Goal: Transaction & Acquisition: Purchase product/service

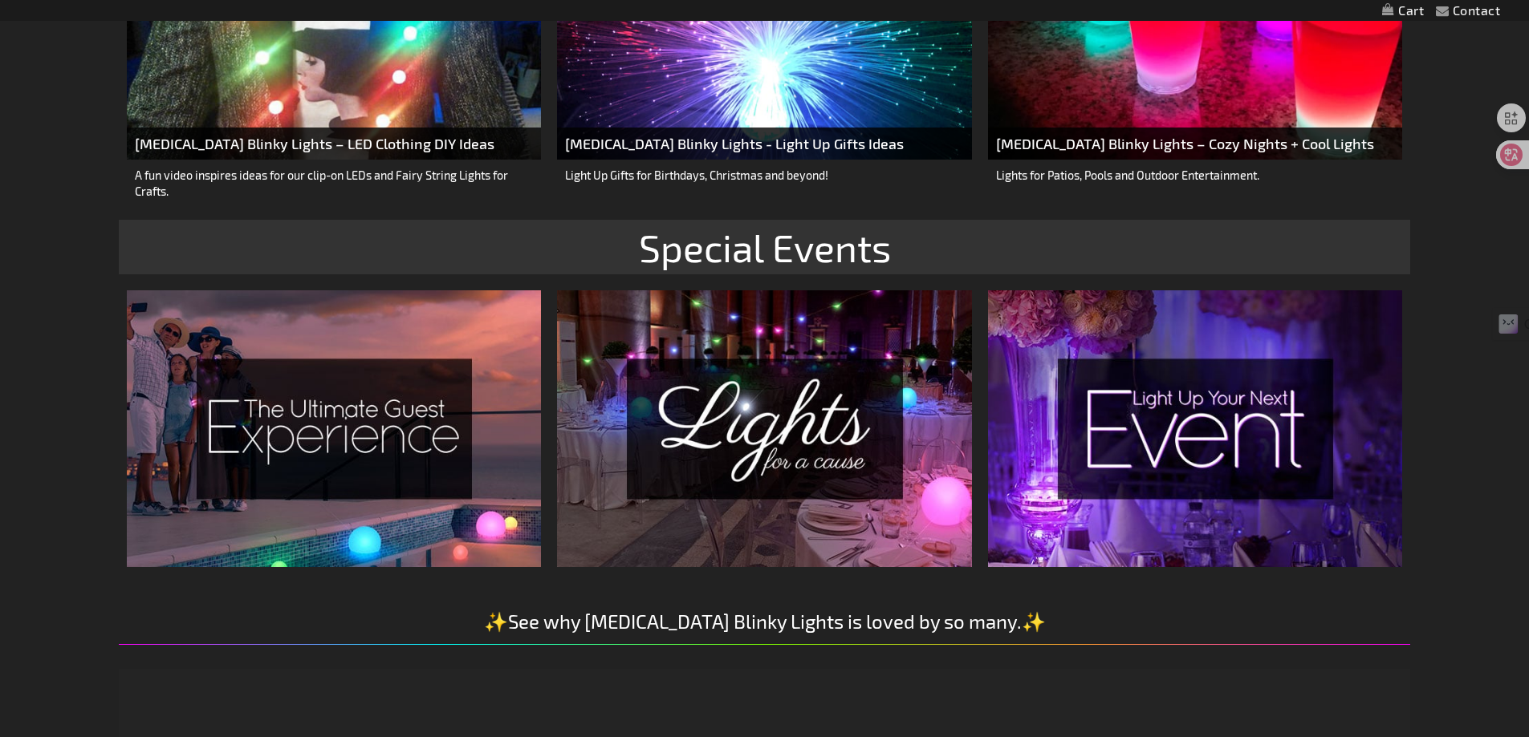
scroll to position [2458, 0]
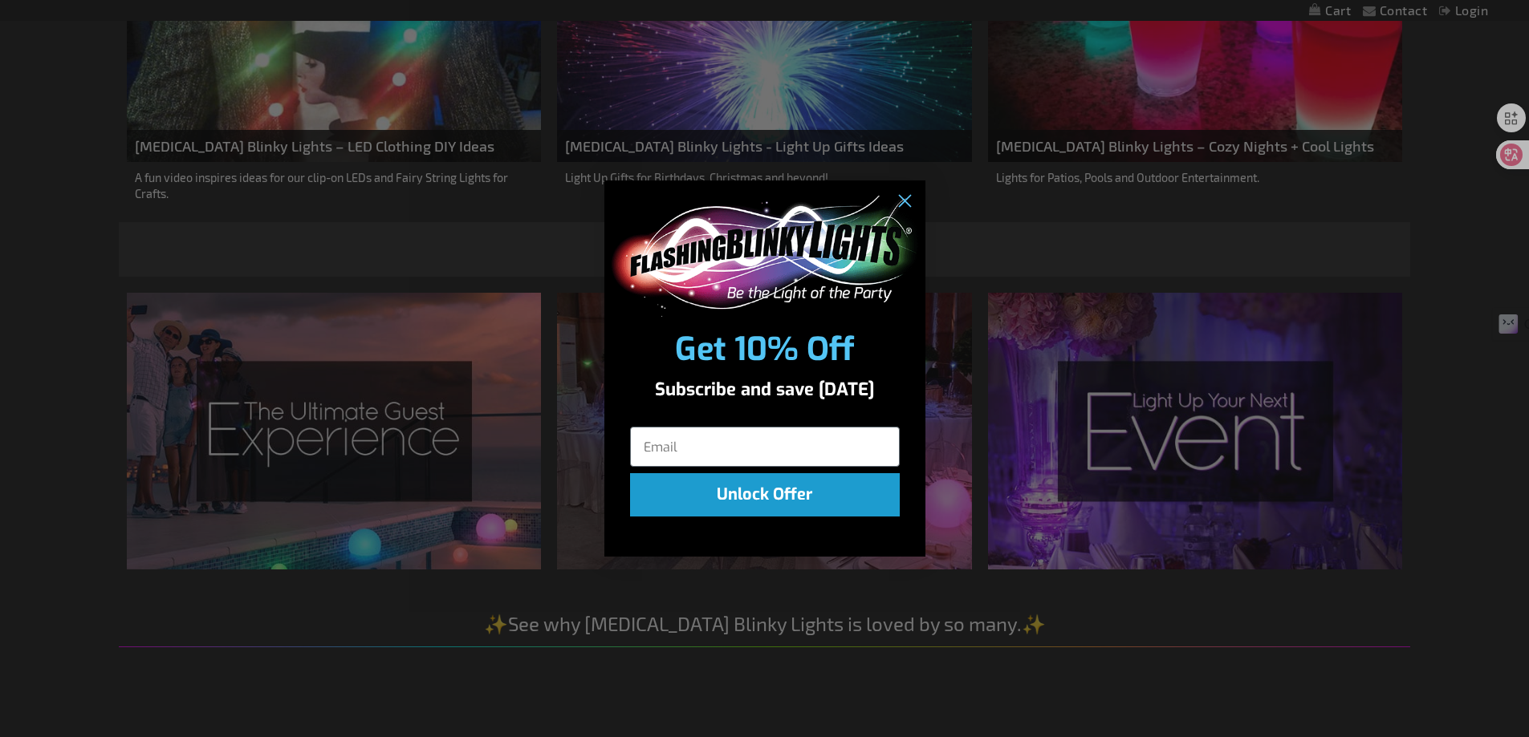
click at [1044, 36] on div "Close dialog Get 10% Off Subscribe and save [DATE] Unlock Offer Submit" at bounding box center [764, 368] width 1529 height 737
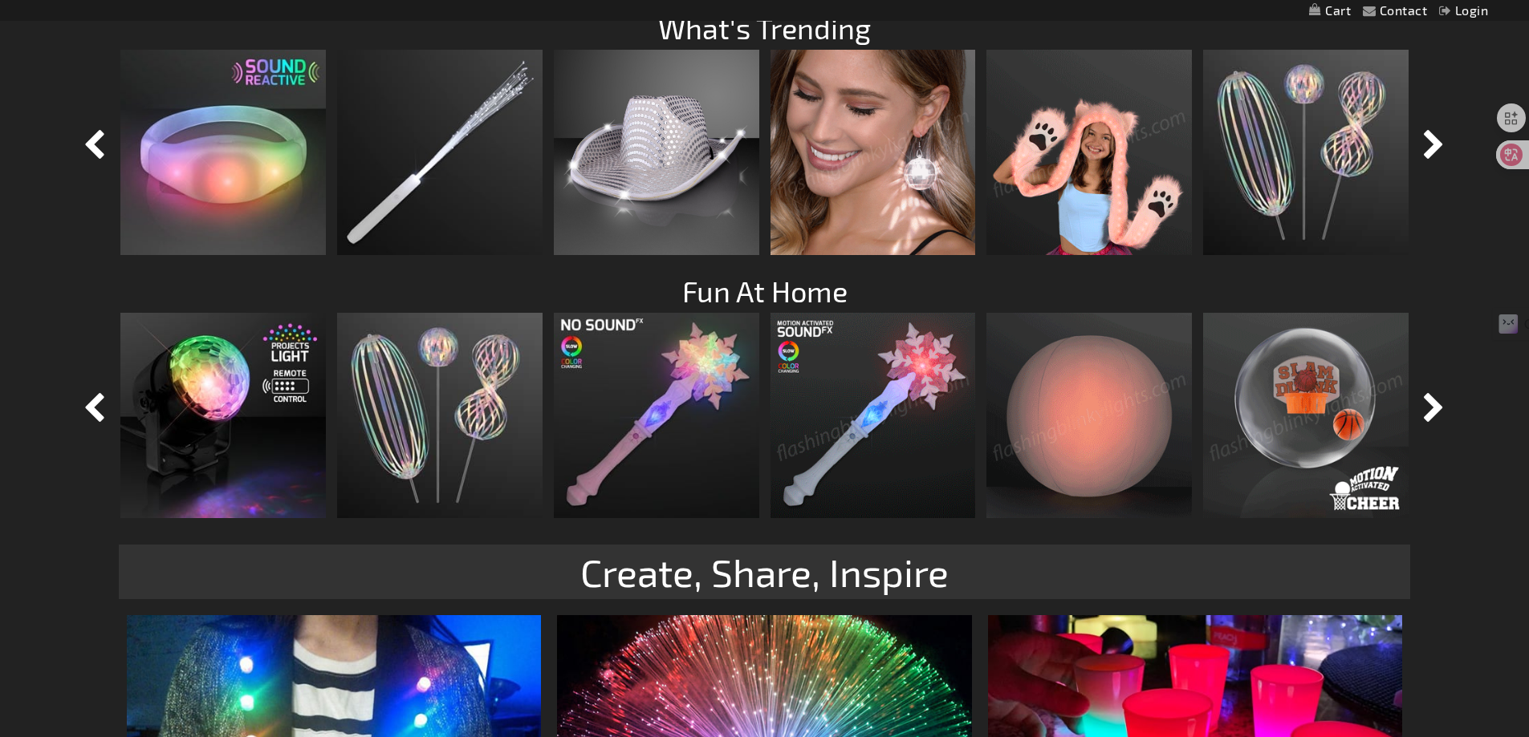
scroll to position [1575, 0]
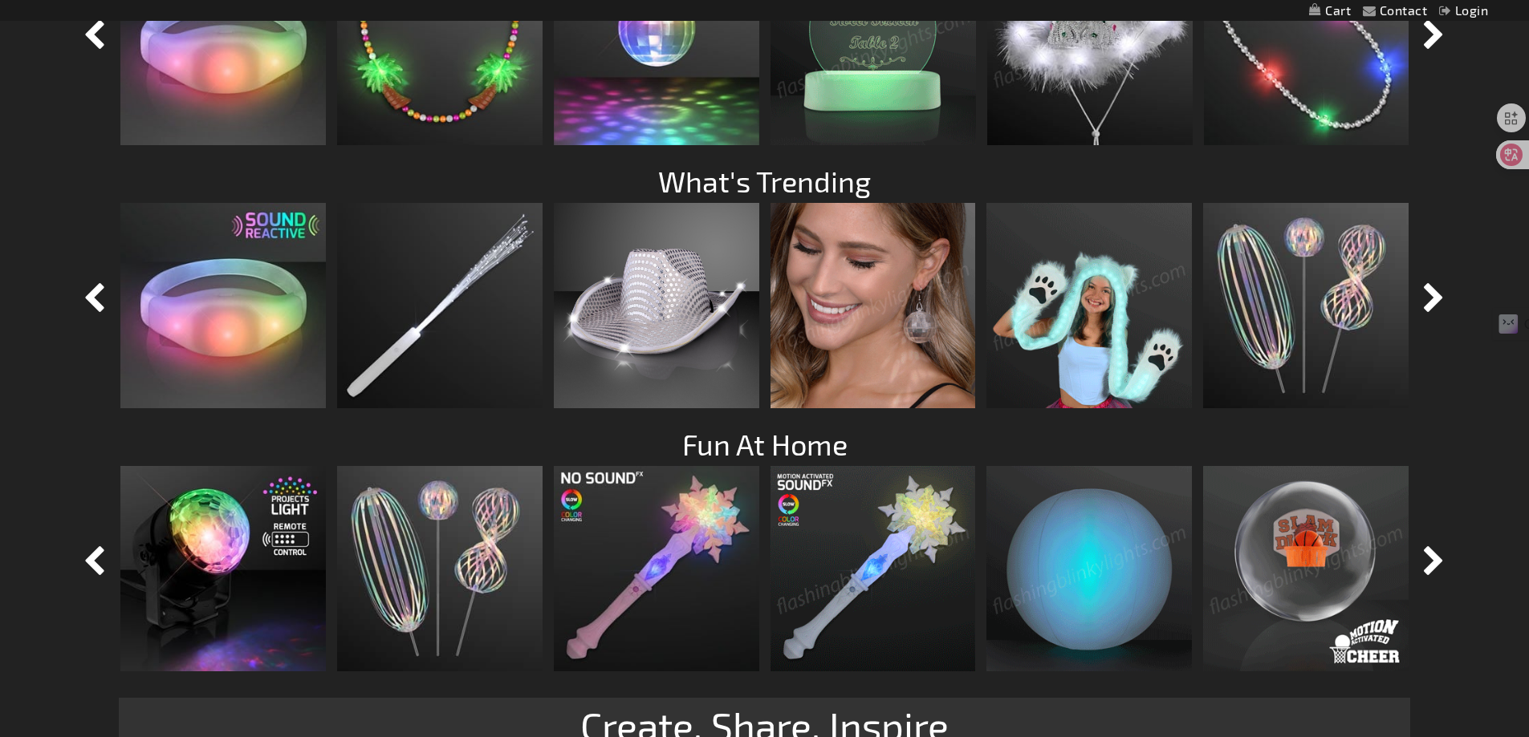
click at [846, 301] on img at bounding box center [872, 305] width 205 height 205
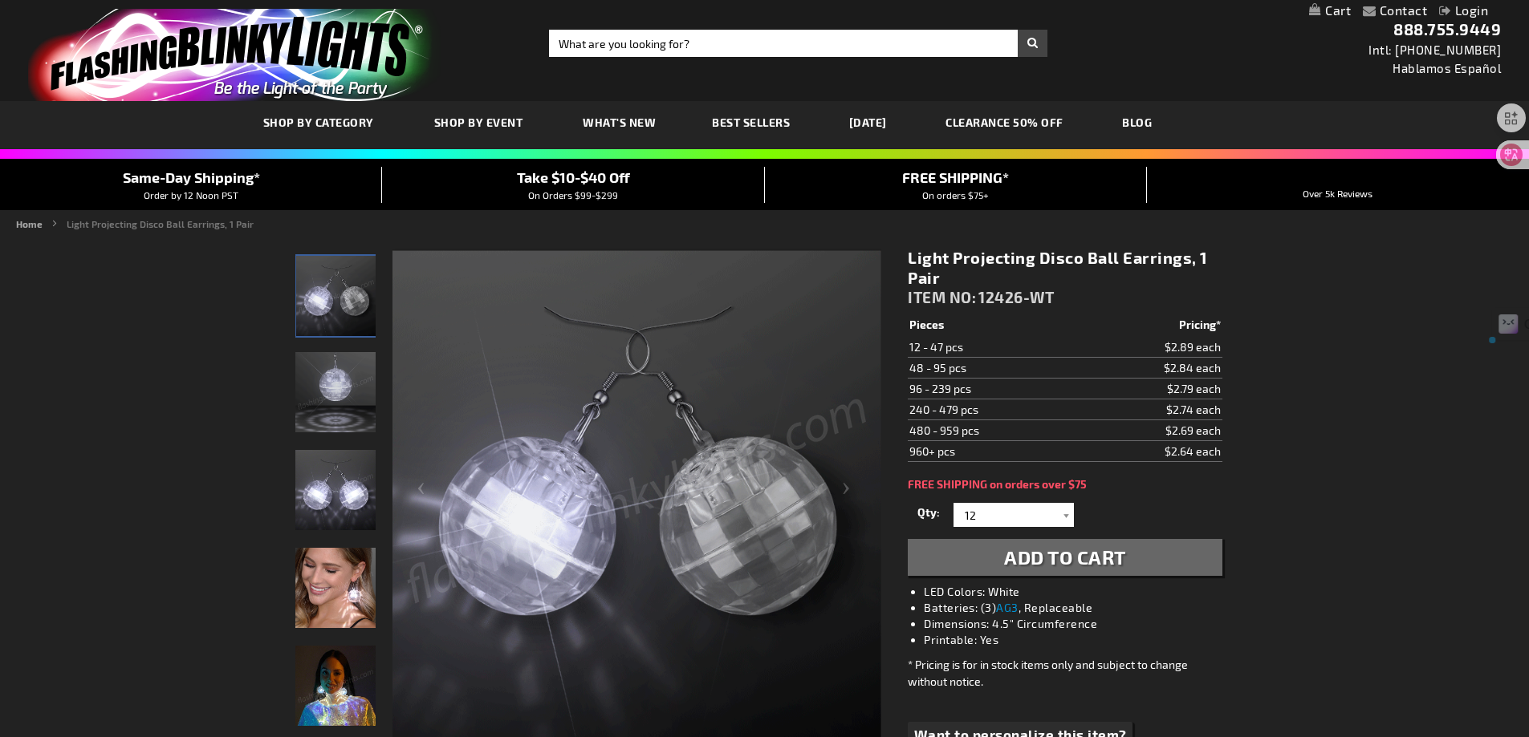
drag, startPoint x: 1042, startPoint y: 255, endPoint x: 1187, endPoint y: 259, distance: 144.5
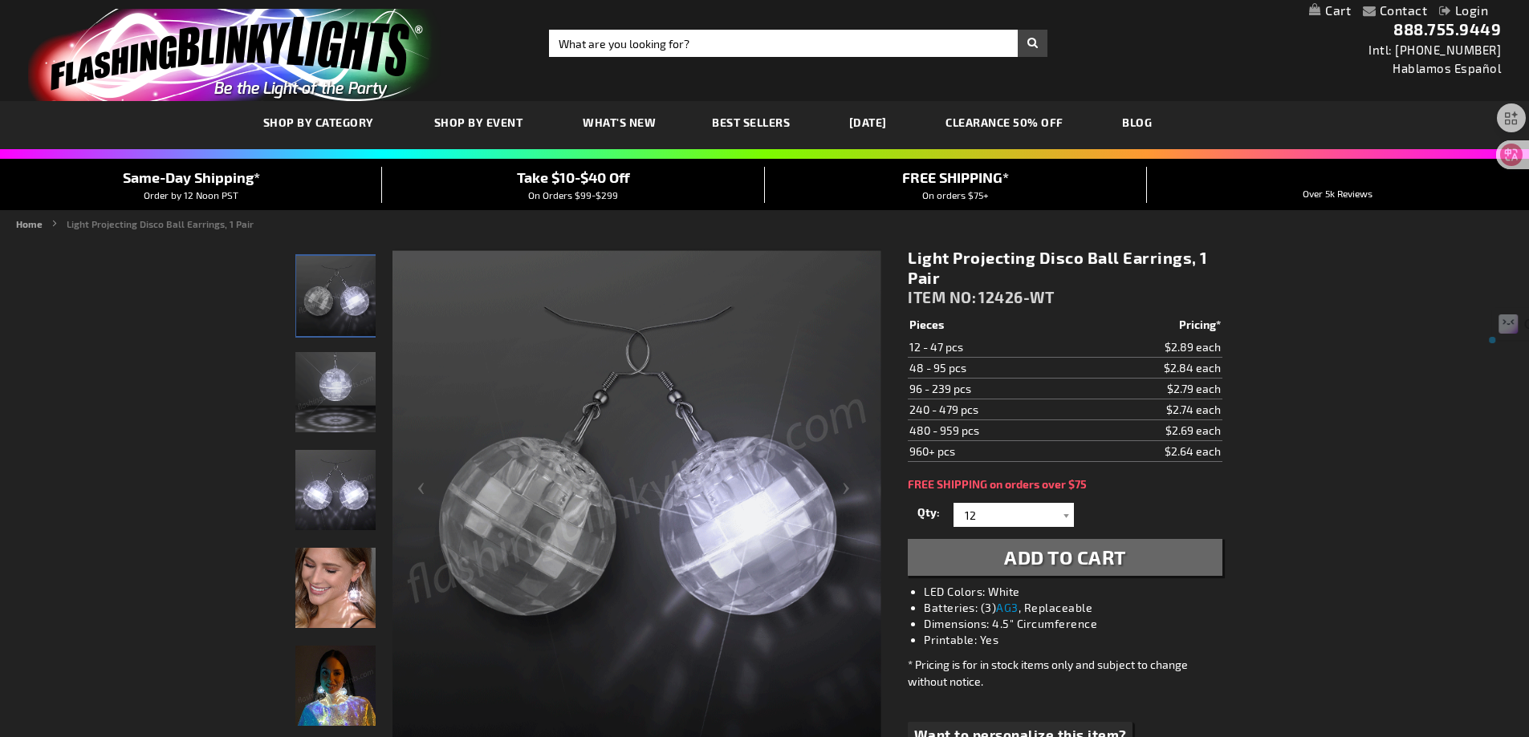
click at [1187, 259] on h1 "Light Projecting Disco Ball Earrings, 1 Pair" at bounding box center [1065, 268] width 314 height 40
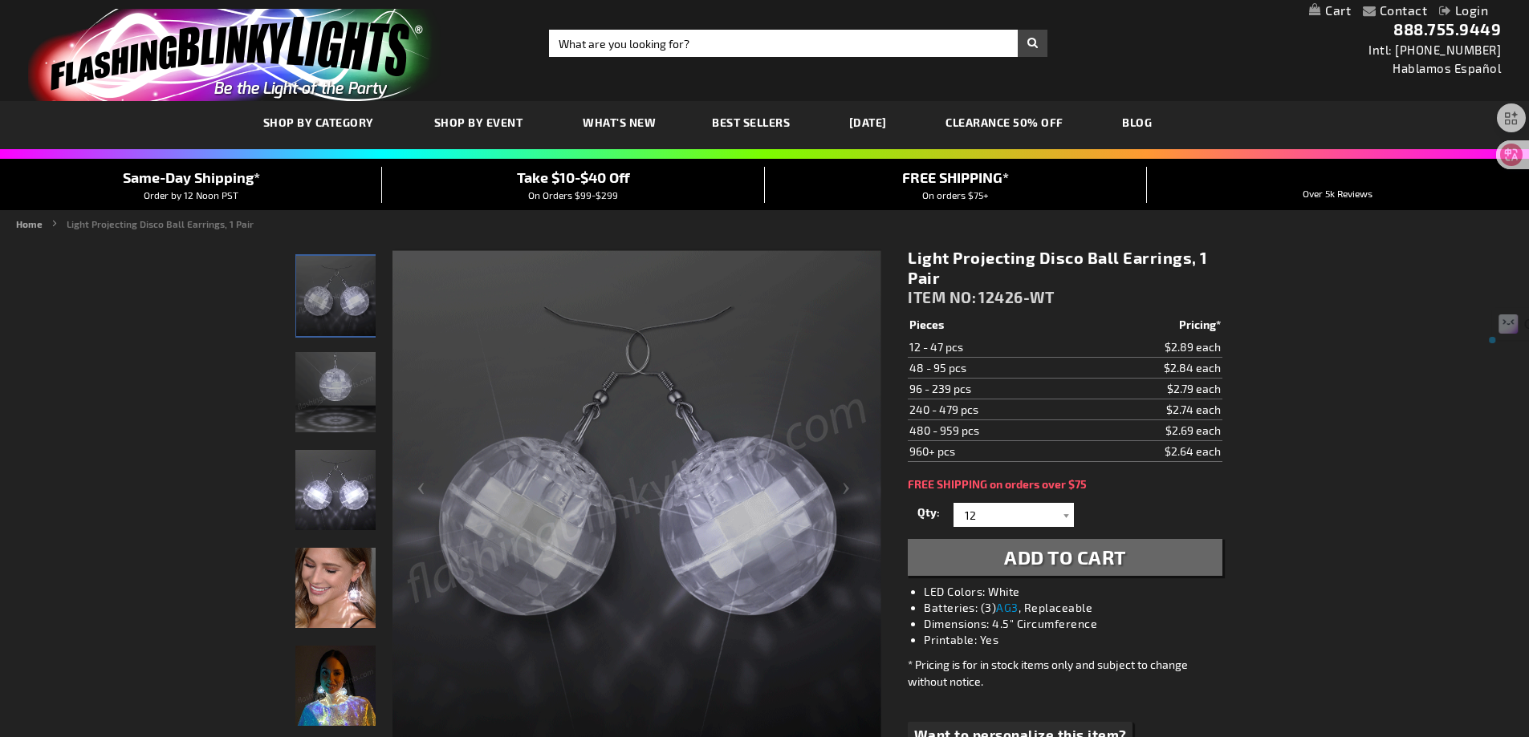
copy h1 "Disco Ball Earrings"
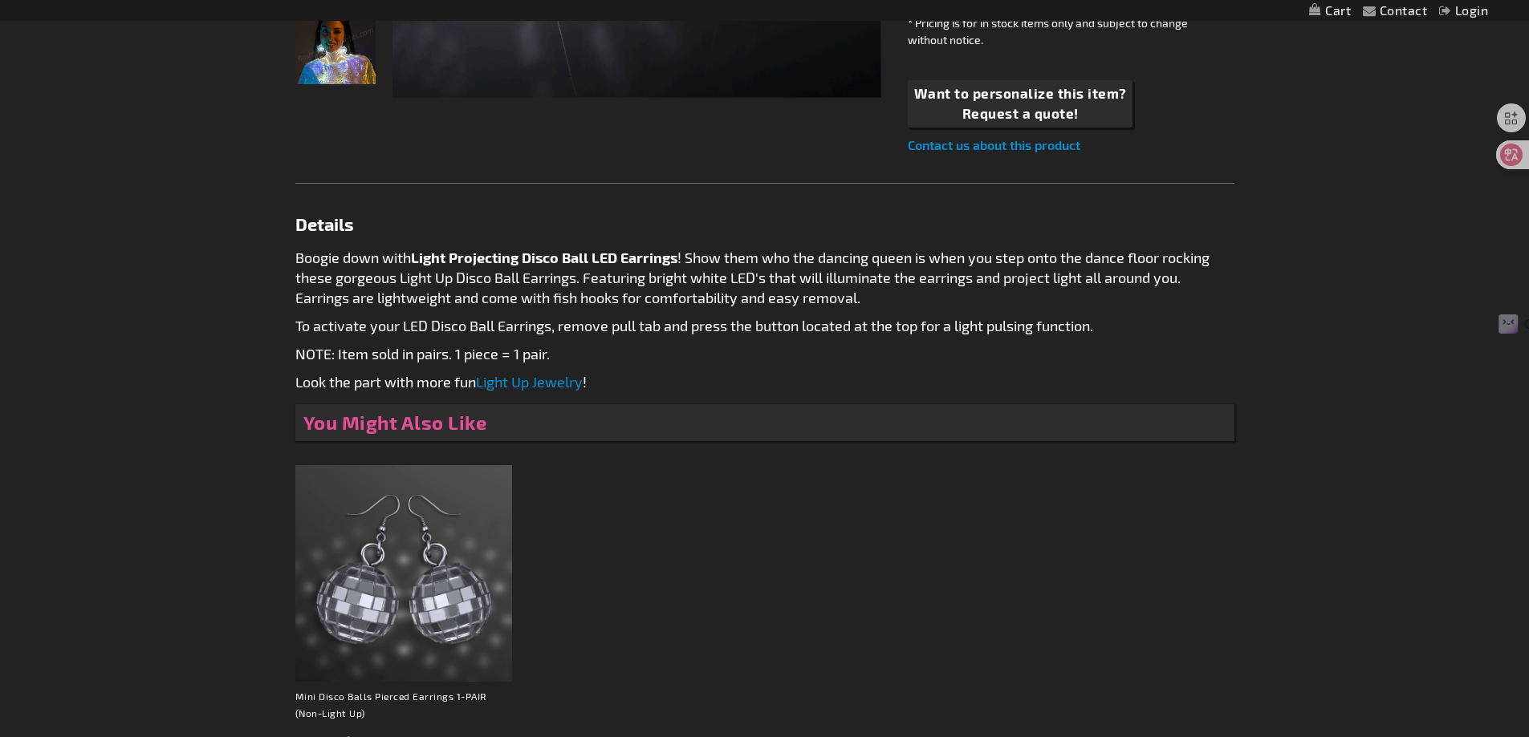
scroll to position [160, 0]
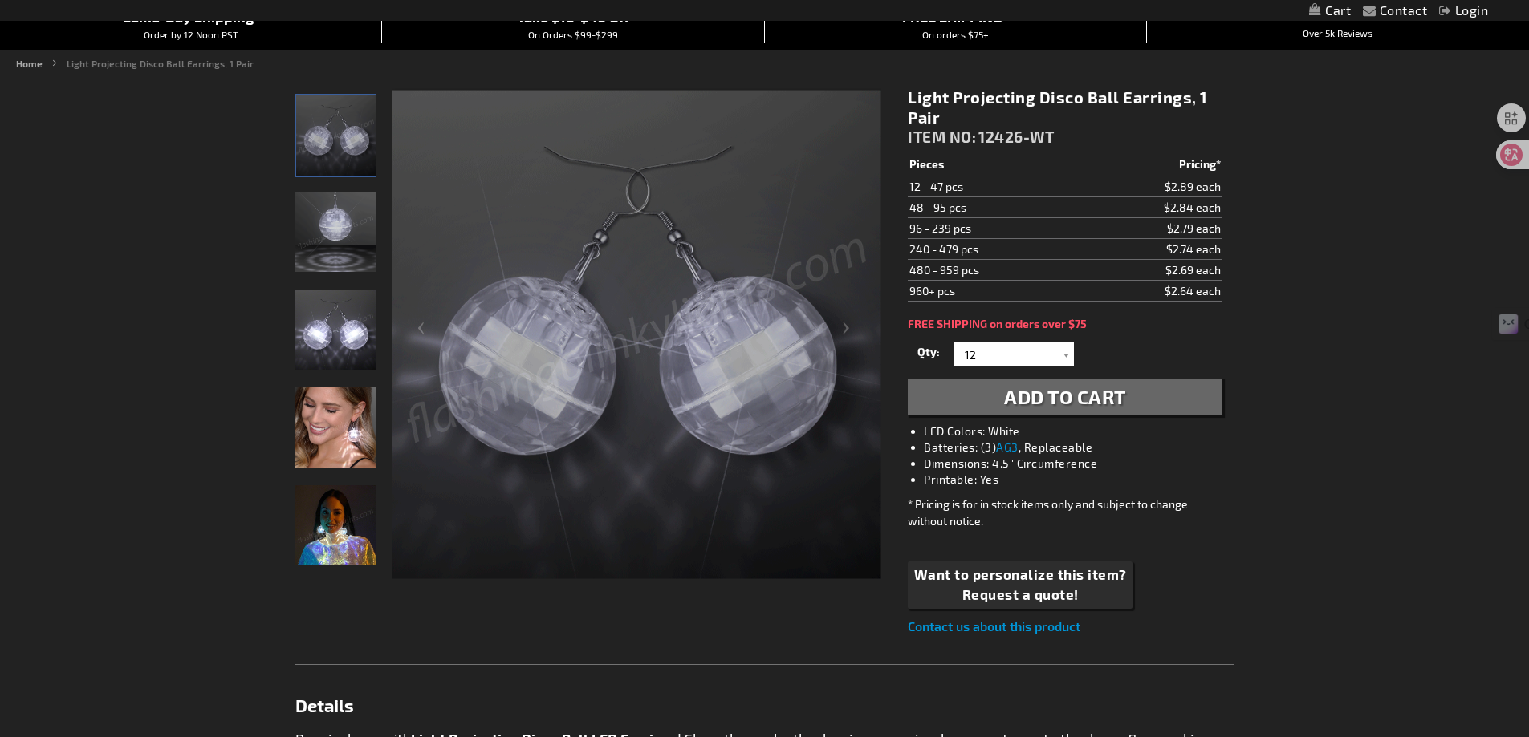
click at [310, 497] on img "Light Projecting Disco Ball Earrings, 1 Pair" at bounding box center [335, 525] width 80 height 80
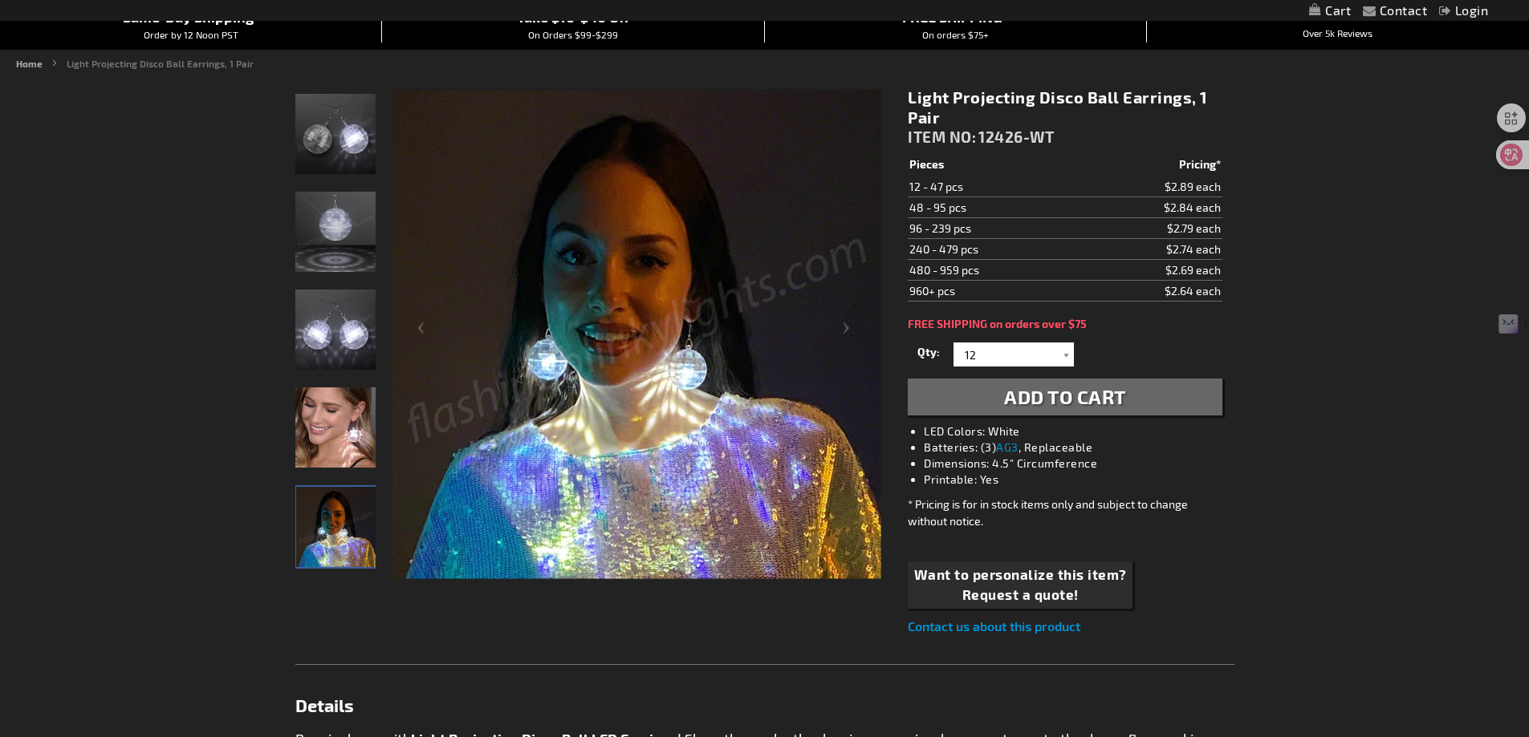
click at [321, 438] on img "Woman displaying Light Projecting Disco Ball LED Earrings" at bounding box center [335, 428] width 80 height 80
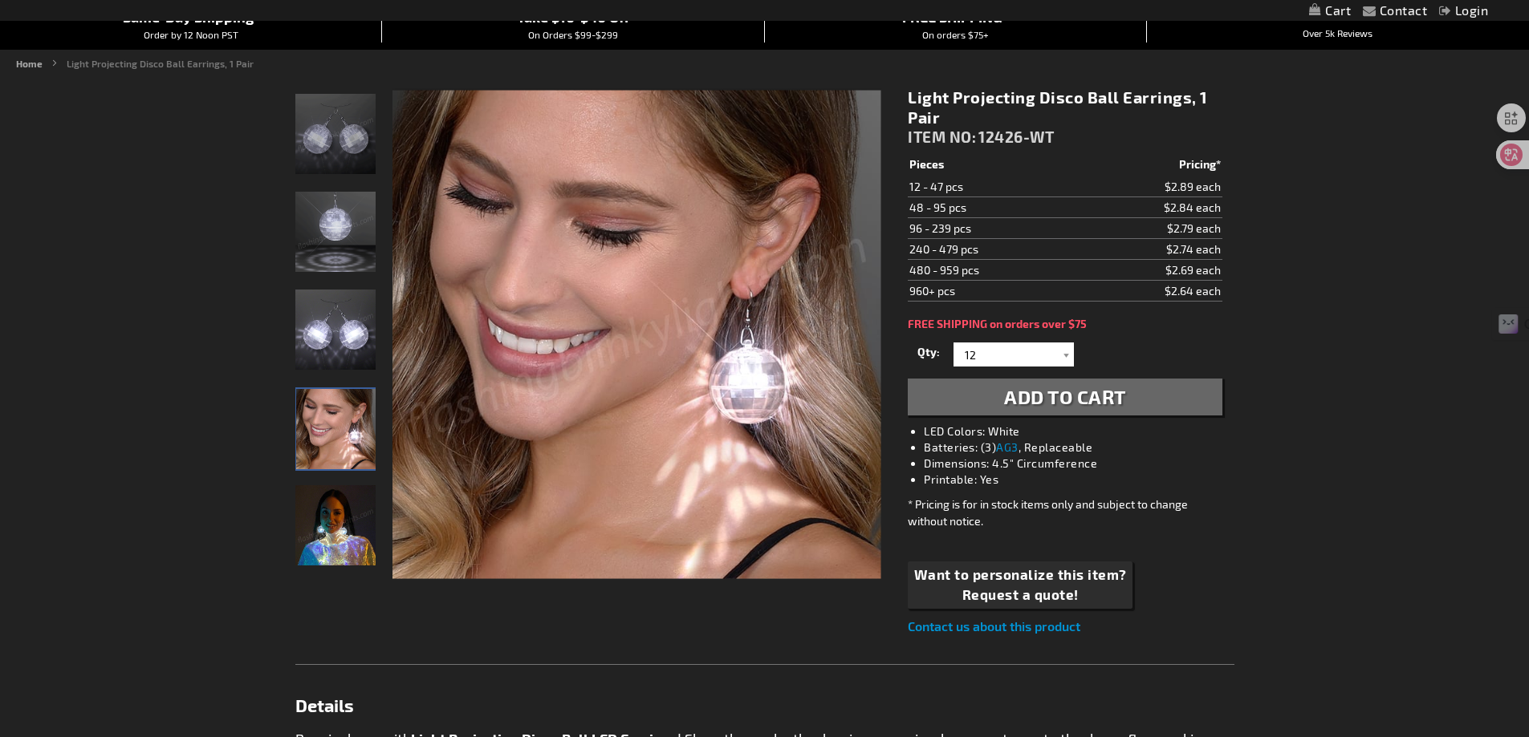
click at [321, 354] on img "Light Projecting Disco Ball LED Earrings" at bounding box center [335, 330] width 80 height 80
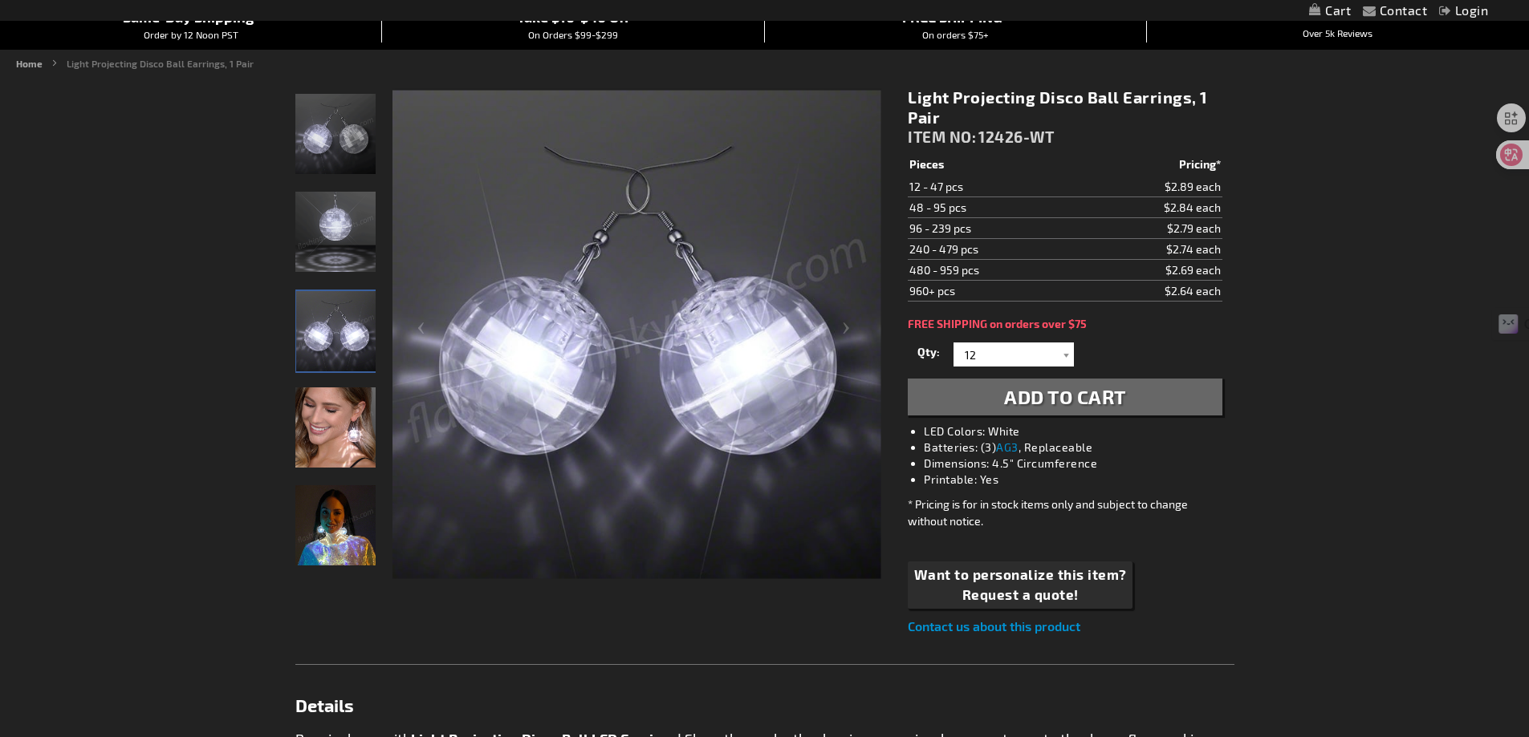
click at [330, 202] on img "Light Projecting Disco Ball LED Earrings" at bounding box center [335, 232] width 80 height 80
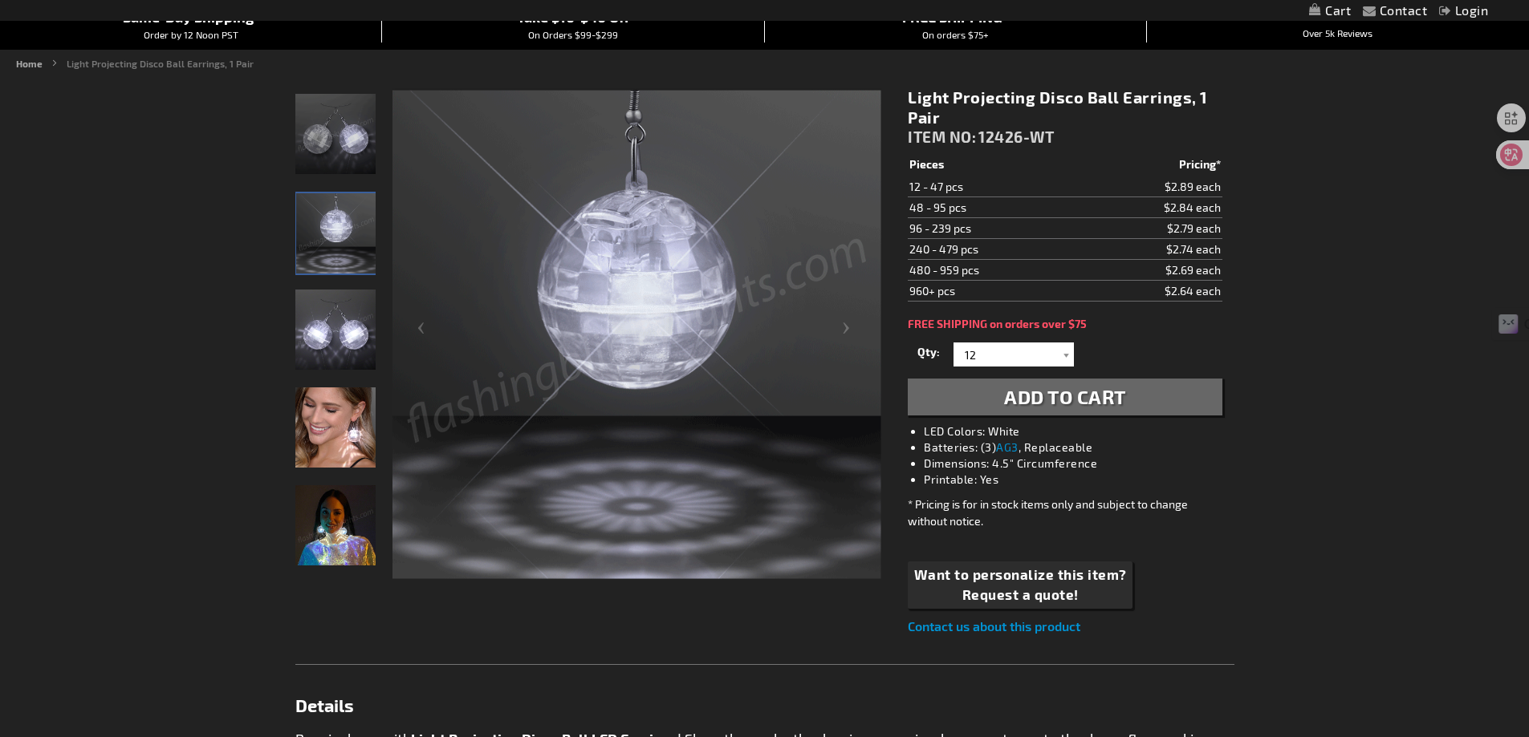
click at [330, 132] on img "Light Projecting Disco Ball LED Earrings" at bounding box center [335, 134] width 80 height 80
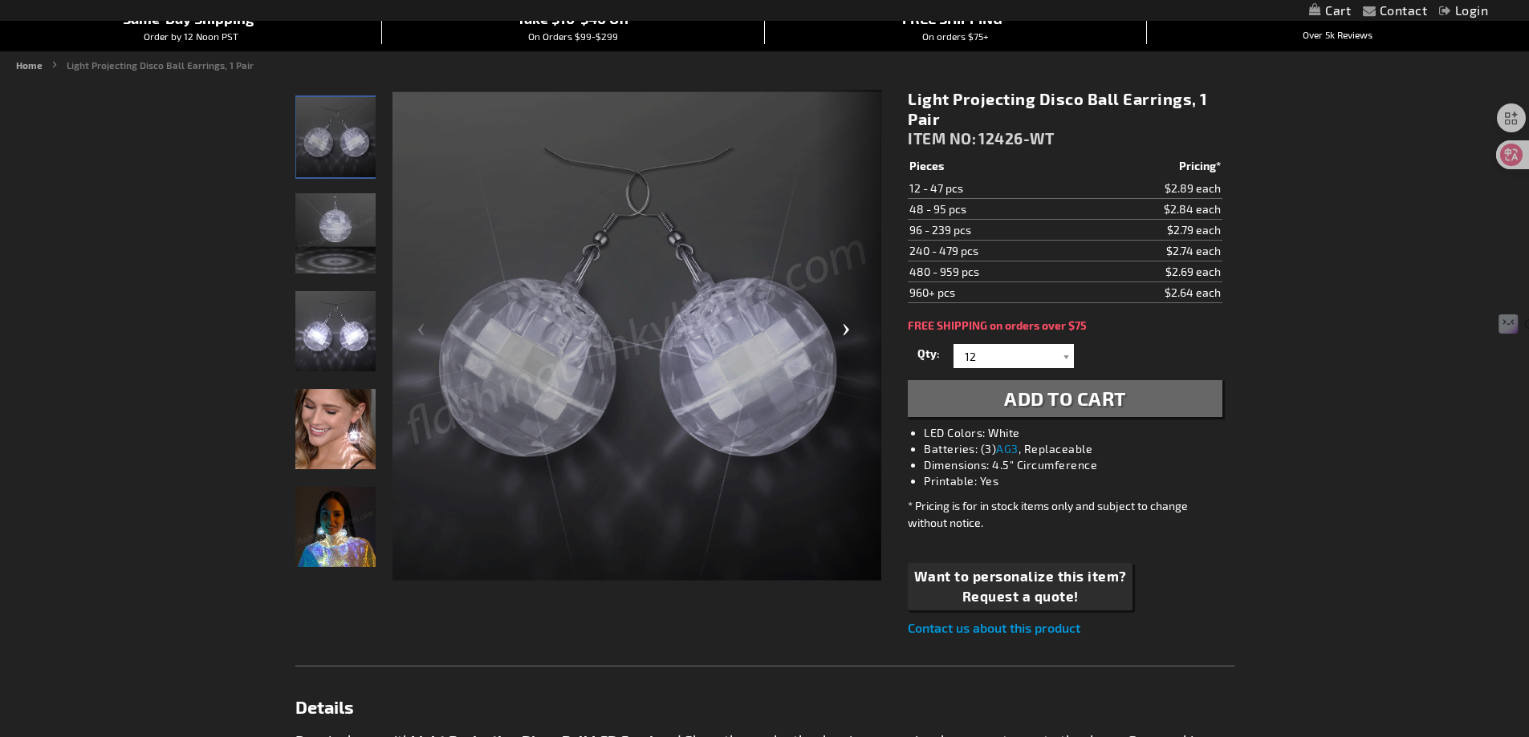
scroll to position [0, 0]
